Goal: Information Seeking & Learning: Learn about a topic

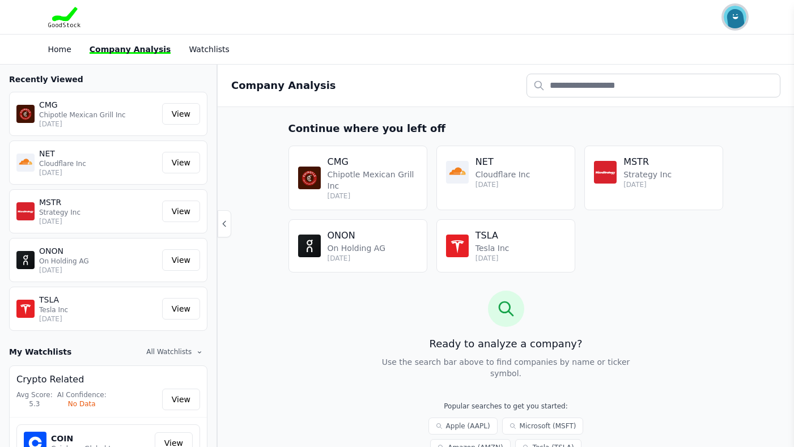
click at [728, 23] on img "button" at bounding box center [735, 17] width 23 height 23
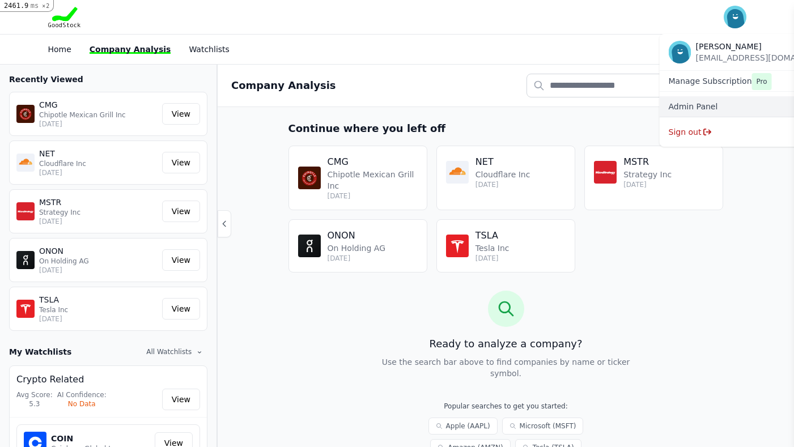
click at [692, 100] on div "Admin Panel" at bounding box center [752, 106] width 184 height 20
click at [721, 106] on link "Admin Panel" at bounding box center [752, 106] width 166 height 11
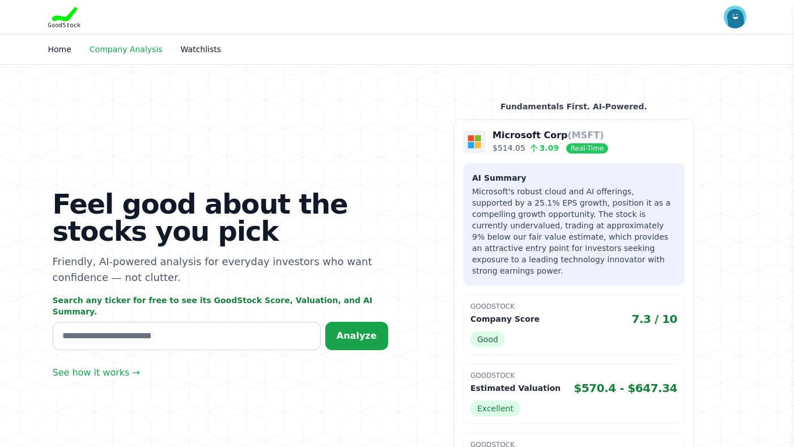
click at [145, 53] on link "Company Analysis" at bounding box center [126, 49] width 73 height 9
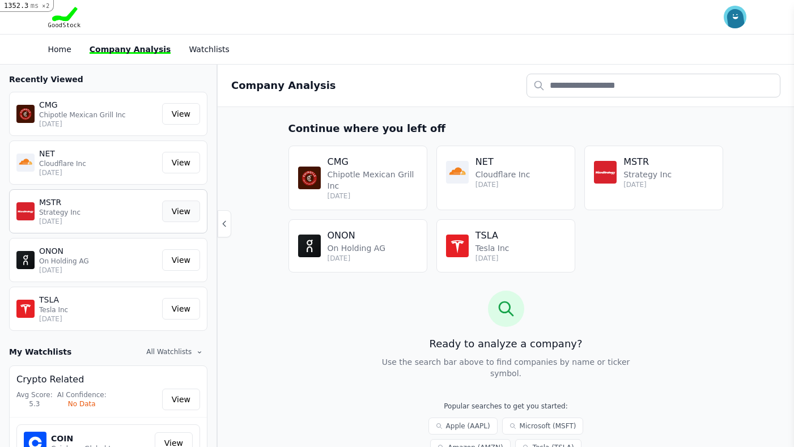
click at [188, 215] on link "View" at bounding box center [181, 212] width 38 height 22
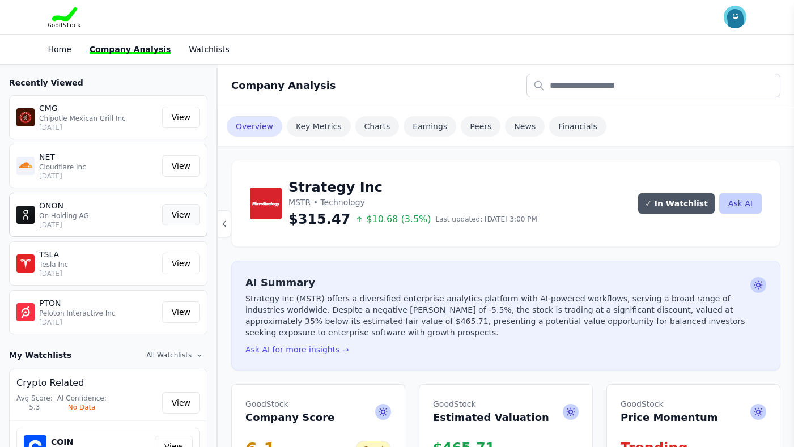
click at [172, 215] on link "View" at bounding box center [181, 215] width 38 height 22
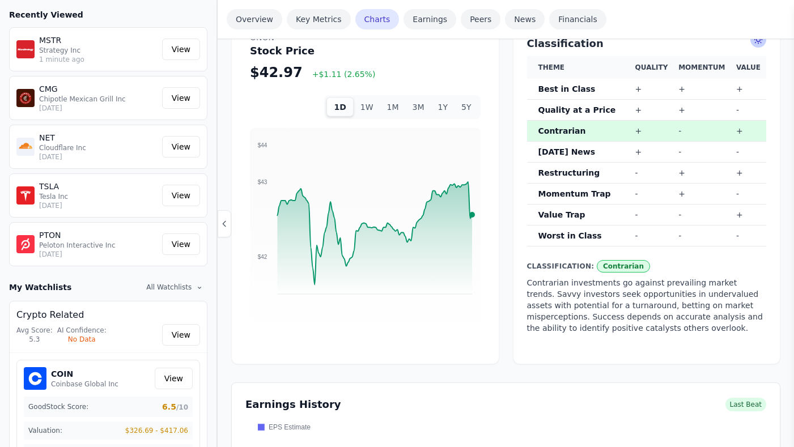
scroll to position [661, 0]
click at [411, 99] on div "1D 1W 1M 3M 1Y 5Y" at bounding box center [402, 107] width 156 height 24
click at [397, 98] on button "1M" at bounding box center [393, 107] width 26 height 19
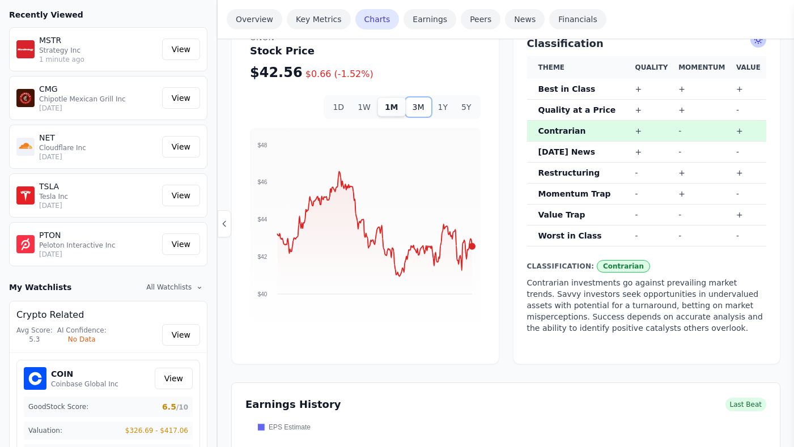
click at [417, 98] on button "3M" at bounding box center [419, 107] width 26 height 19
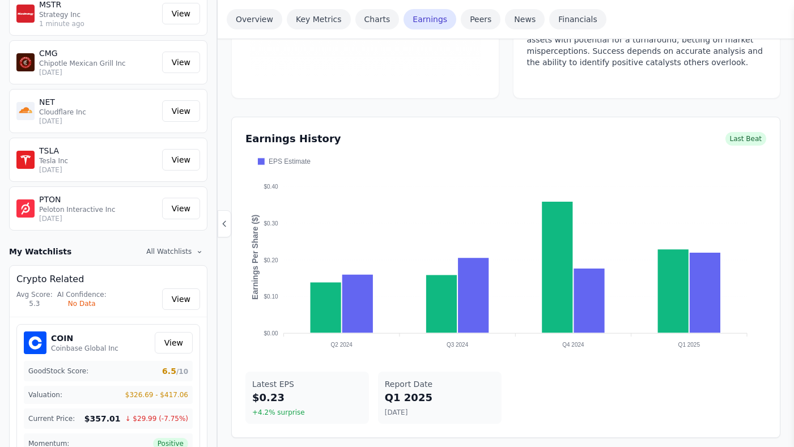
scroll to position [73, 0]
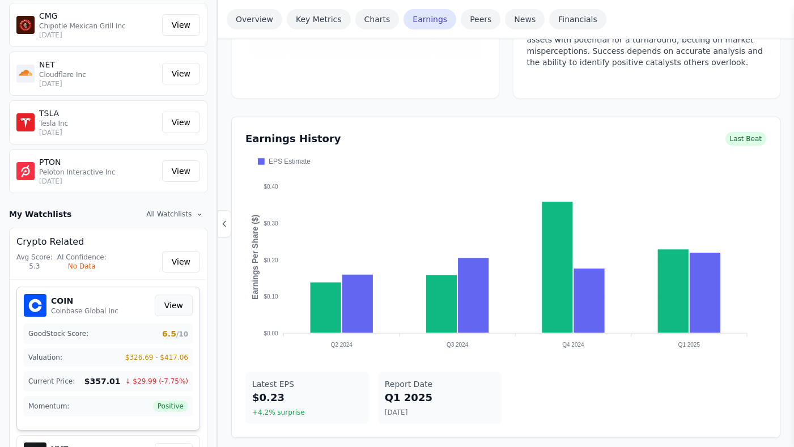
click at [177, 306] on link "View" at bounding box center [174, 306] width 38 height 22
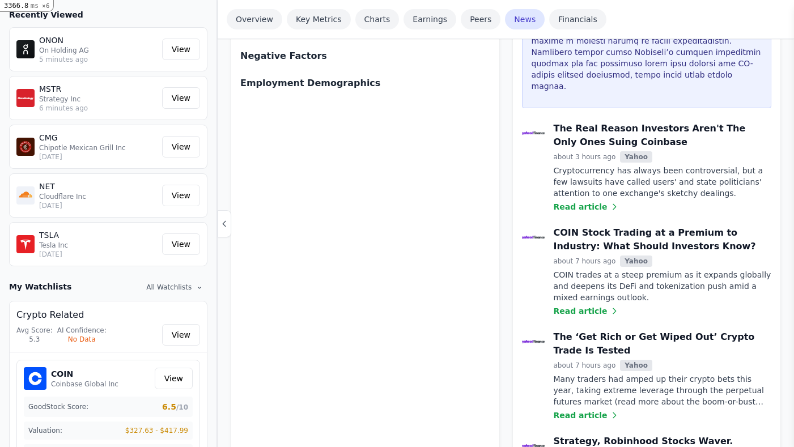
scroll to position [1668, 0]
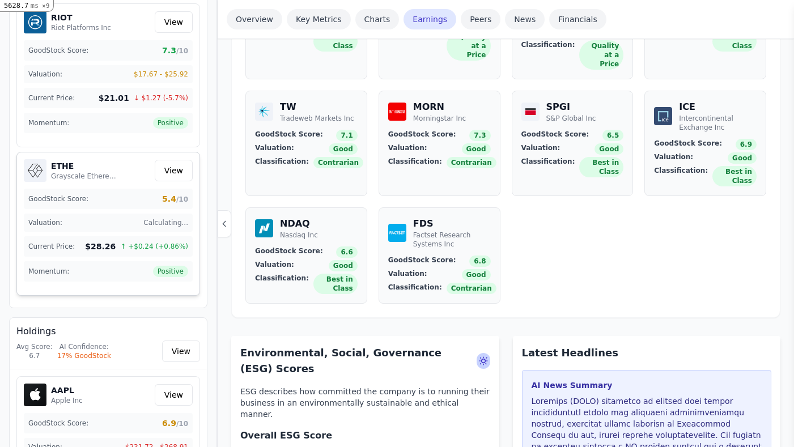
scroll to position [802, 0]
click at [167, 229] on div "Valuation: Calculating..." at bounding box center [108, 223] width 169 height 18
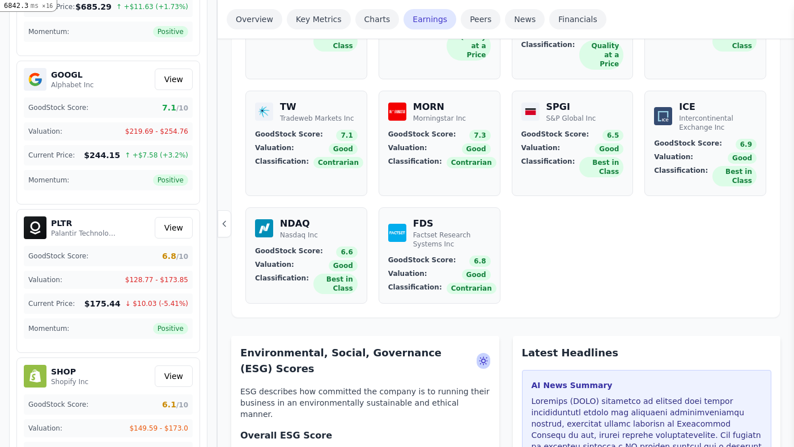
scroll to position [5198, 0]
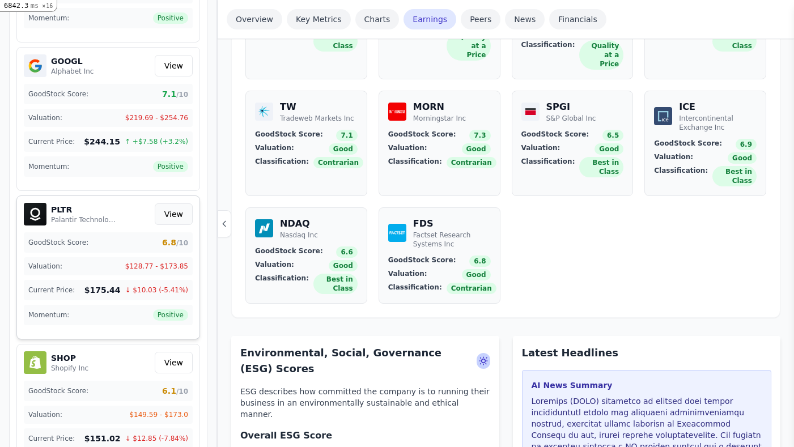
click at [167, 214] on link "View" at bounding box center [174, 215] width 38 height 22
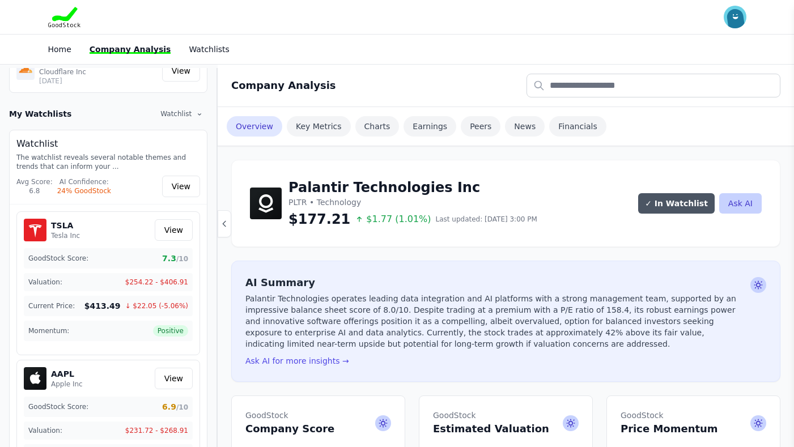
scroll to position [257, 0]
